Goal: Task Accomplishment & Management: Manage account settings

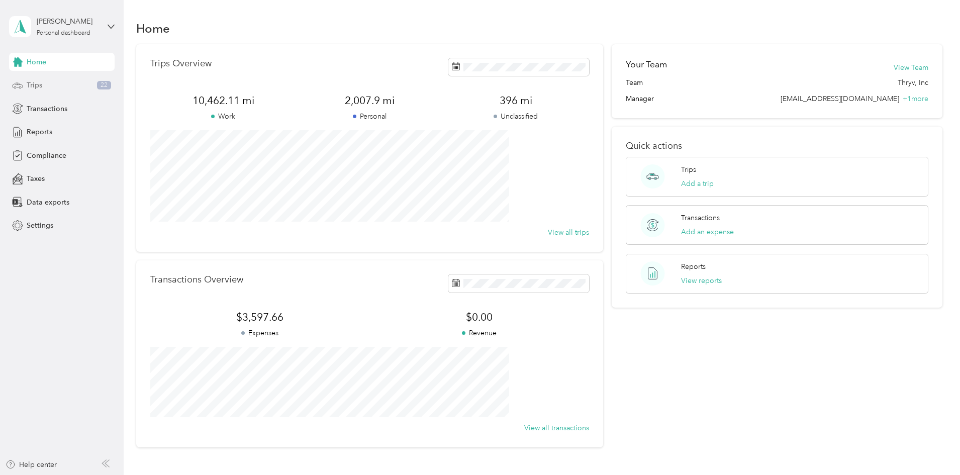
click at [50, 83] on div "Trips 22" at bounding box center [62, 85] width 106 height 18
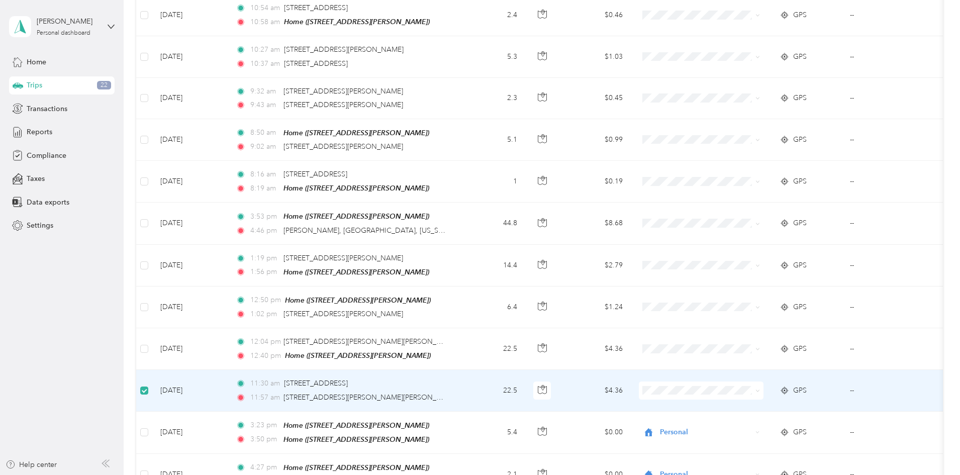
scroll to position [674, 0]
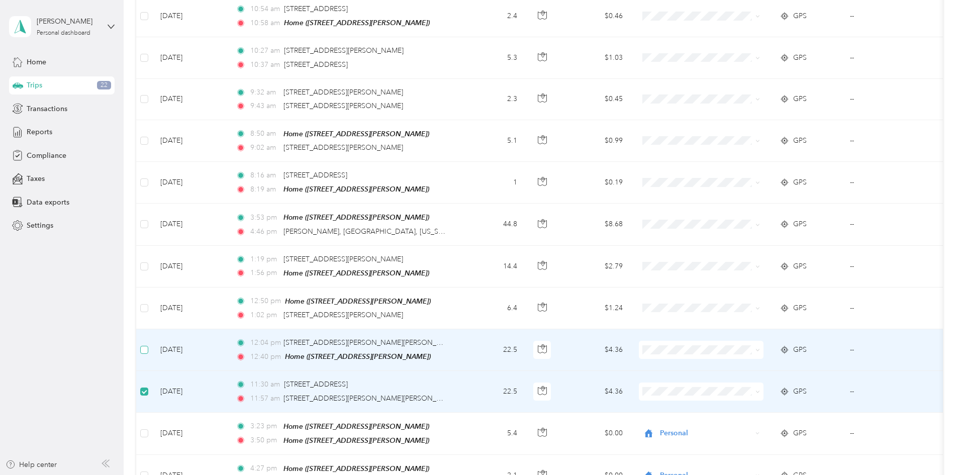
click at [148, 344] on label at bounding box center [144, 349] width 8 height 11
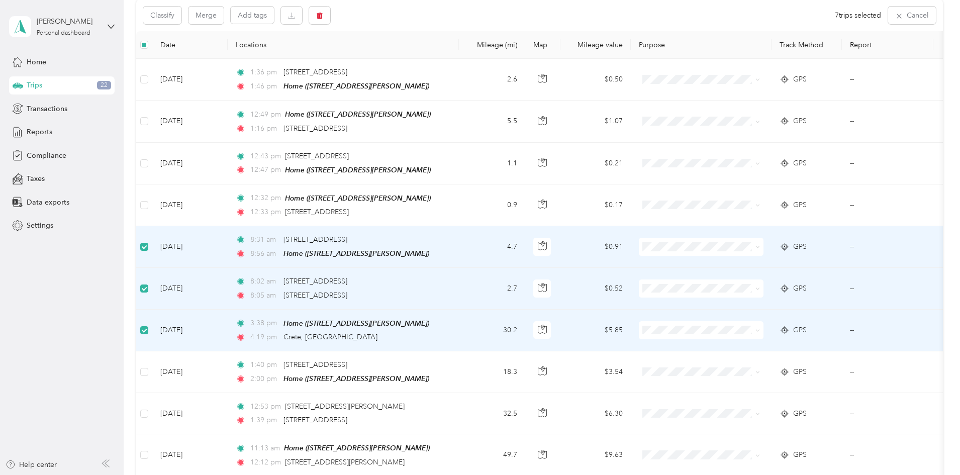
scroll to position [88, 0]
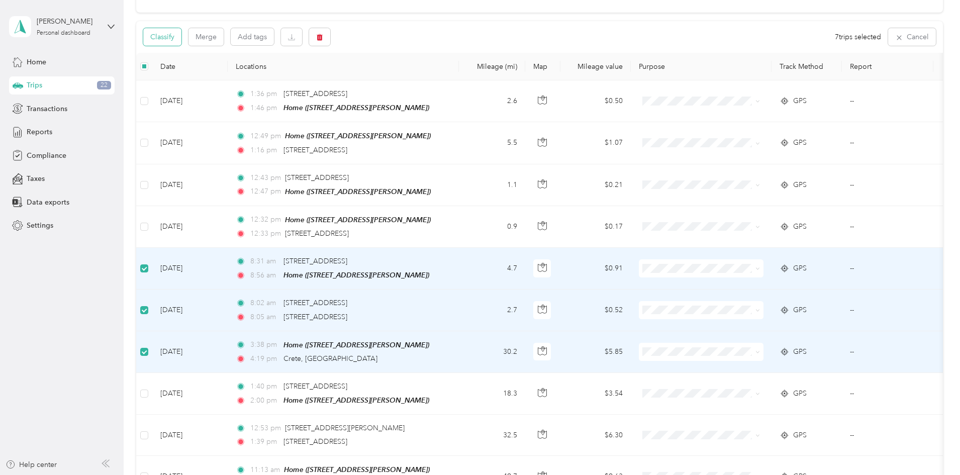
click at [181, 40] on button "Classify" at bounding box center [162, 37] width 38 height 18
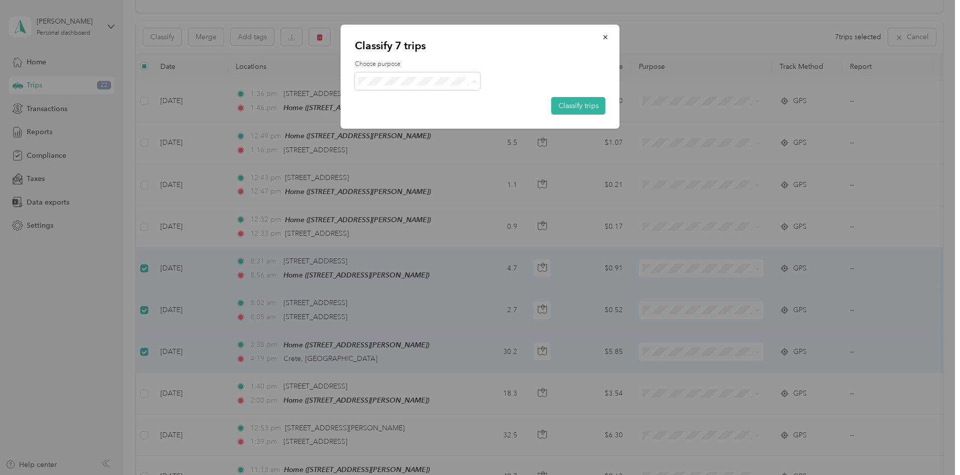
click at [391, 116] on span "Personal" at bounding box center [425, 117] width 93 height 11
click at [564, 102] on button "Classify trips" at bounding box center [578, 106] width 54 height 18
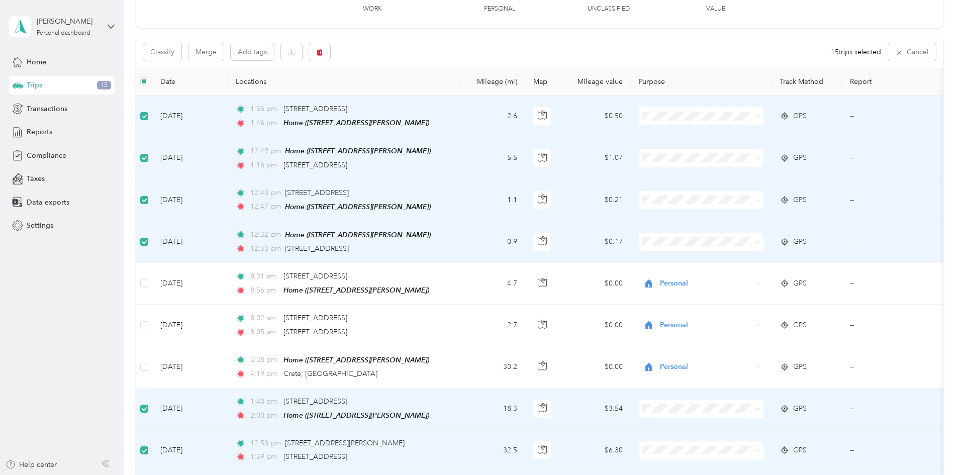
scroll to position [0, 0]
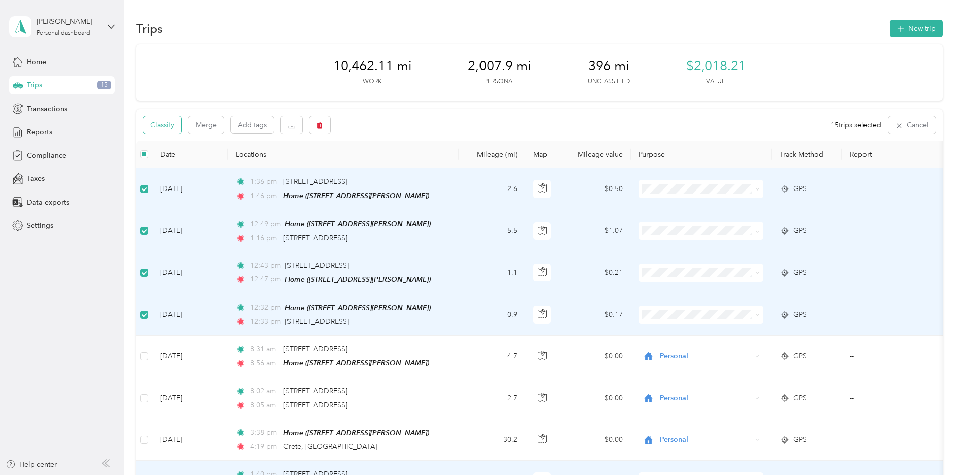
click at [181, 122] on button "Classify" at bounding box center [162, 125] width 38 height 18
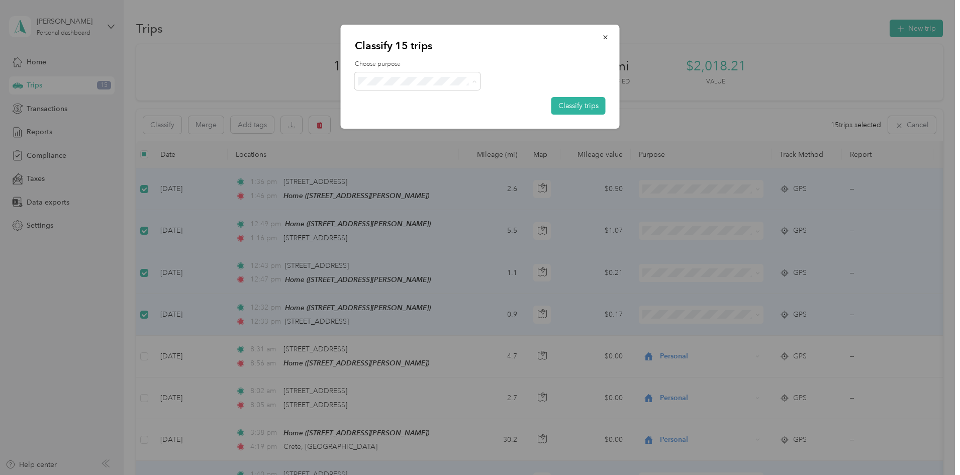
click at [390, 99] on span "Thryv, Inc" at bounding box center [425, 99] width 93 height 11
click at [576, 110] on button "Classify trips" at bounding box center [578, 106] width 54 height 18
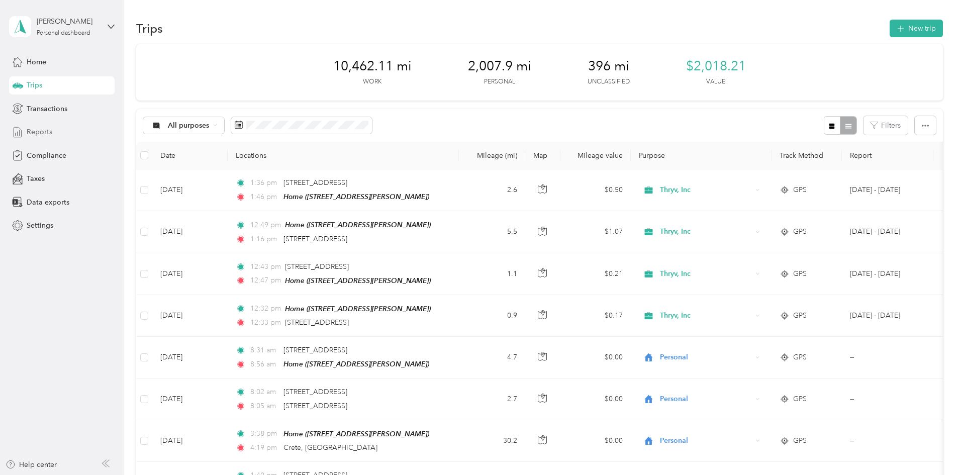
click at [43, 129] on span "Reports" at bounding box center [40, 132] width 26 height 11
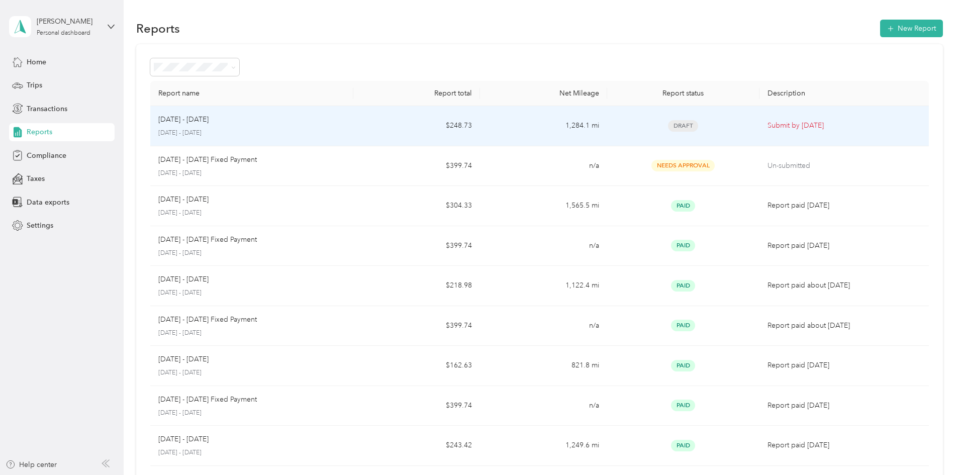
click at [767, 124] on p "Submit by [DATE]" at bounding box center [843, 125] width 153 height 11
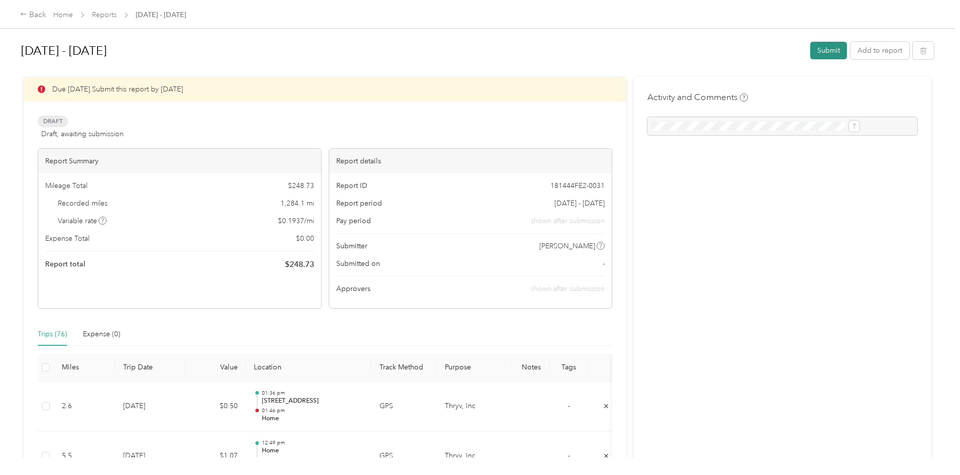
click at [810, 53] on button "Submit" at bounding box center [828, 51] width 37 height 18
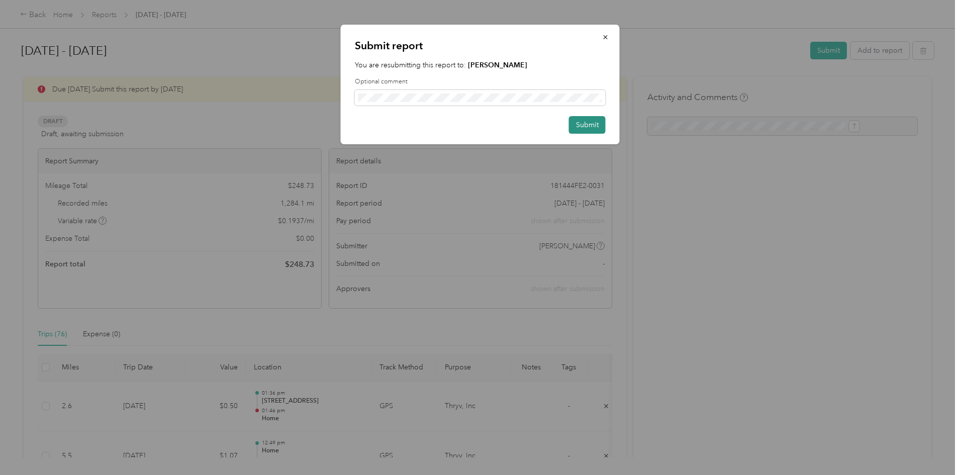
click at [589, 127] on button "Submit" at bounding box center [587, 125] width 37 height 18
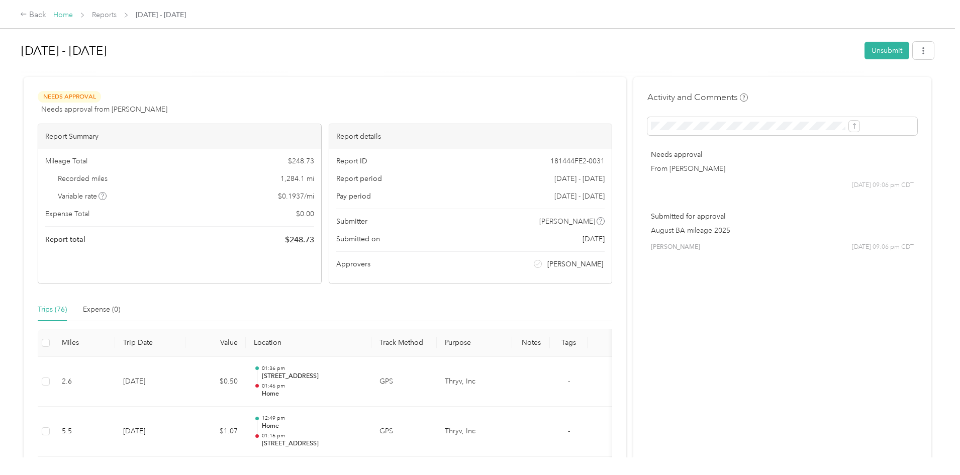
click at [73, 14] on link "Home" at bounding box center [63, 15] width 20 height 9
